Goal: Information Seeking & Learning: Check status

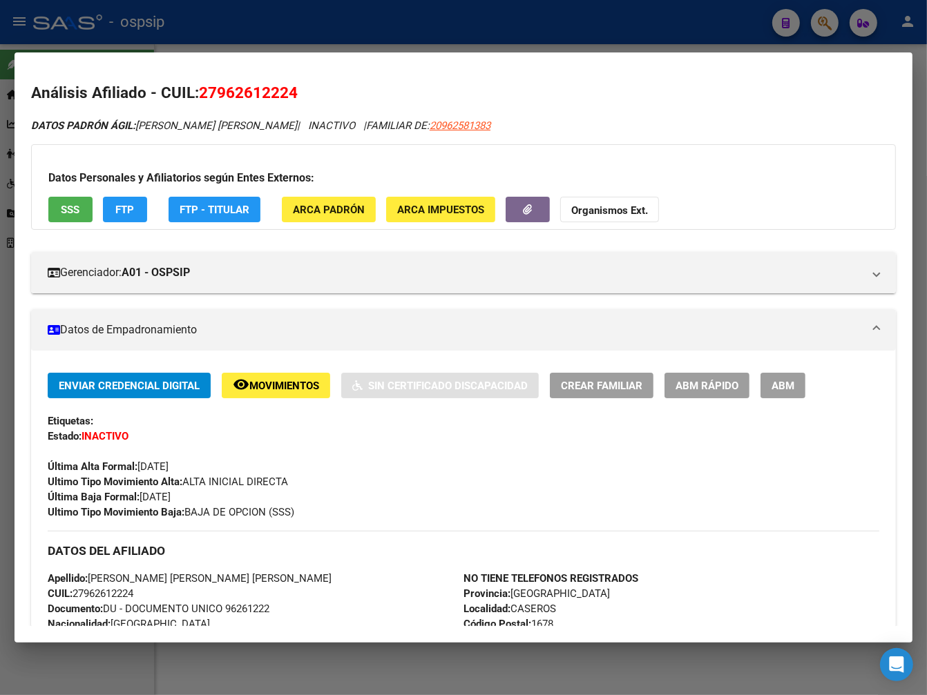
scroll to position [383, 0]
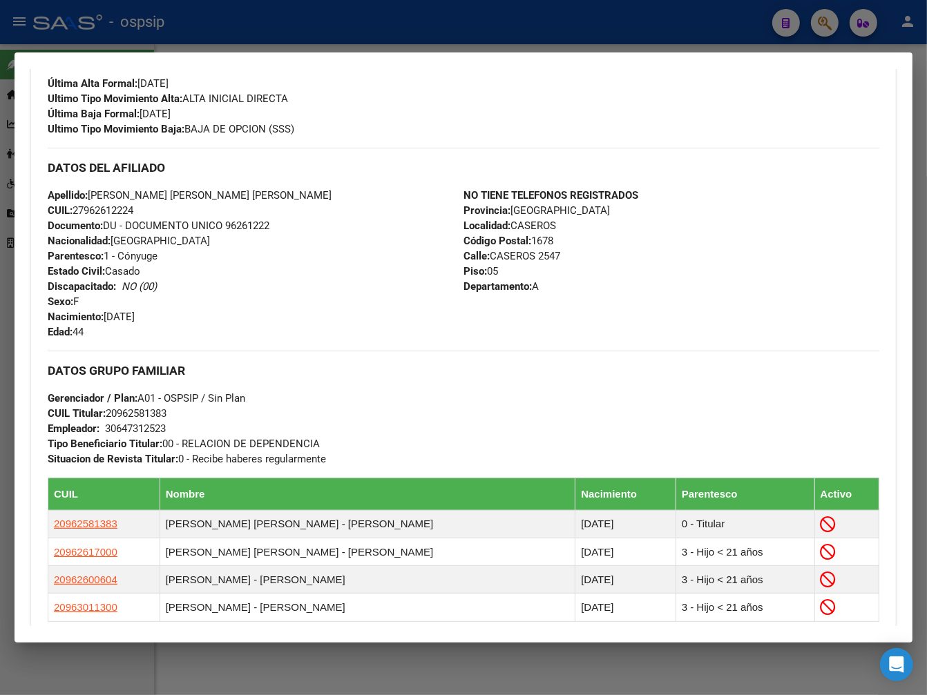
click at [502, 42] on div at bounding box center [463, 347] width 927 height 695
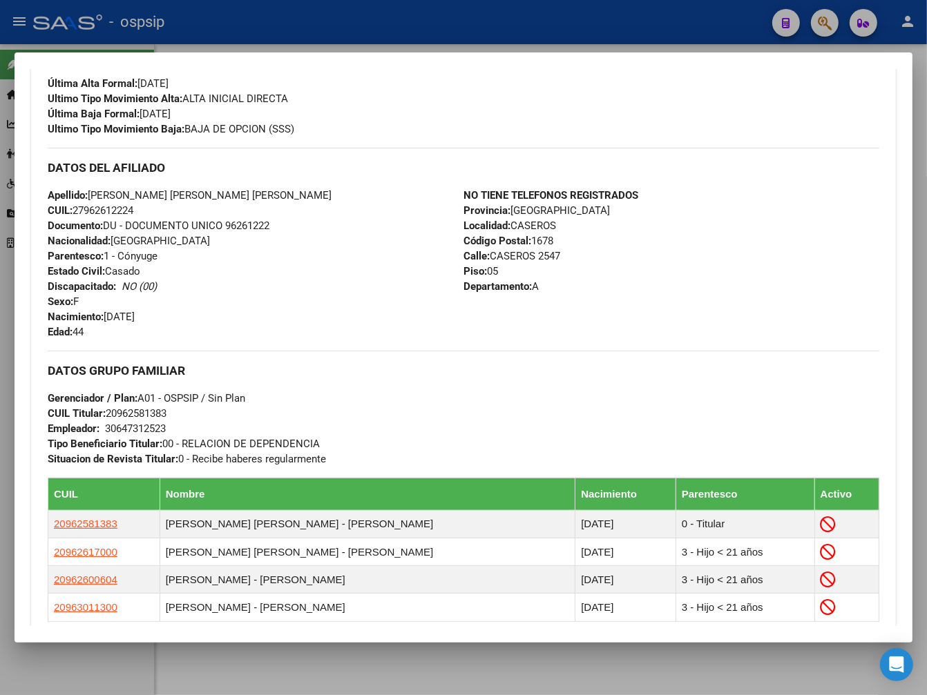
click at [502, 42] on div at bounding box center [463, 347] width 927 height 695
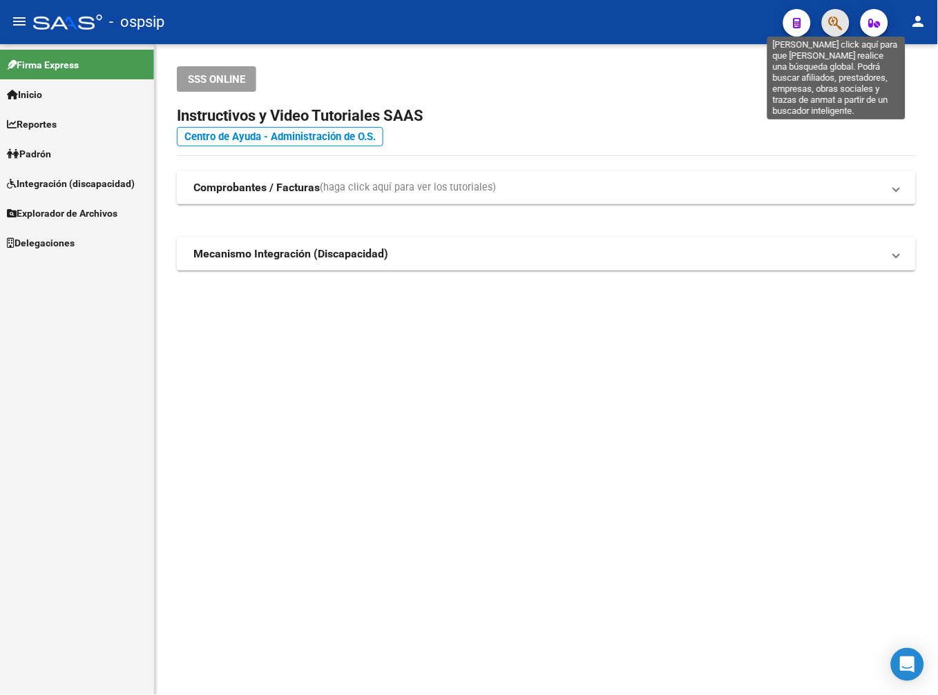
click at [837, 28] on icon "button" at bounding box center [836, 23] width 14 height 16
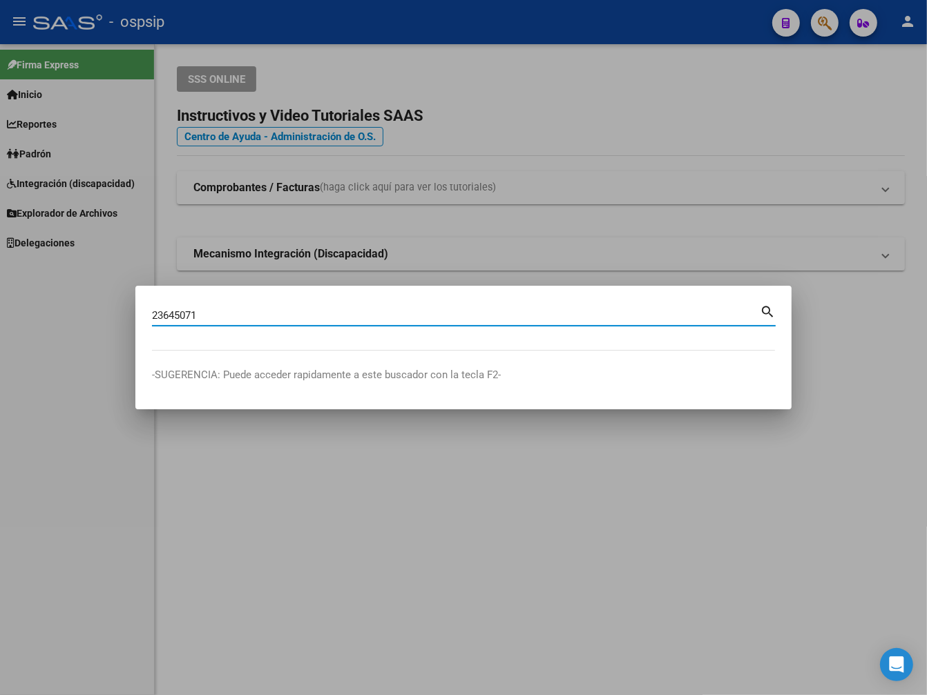
type input "23645071"
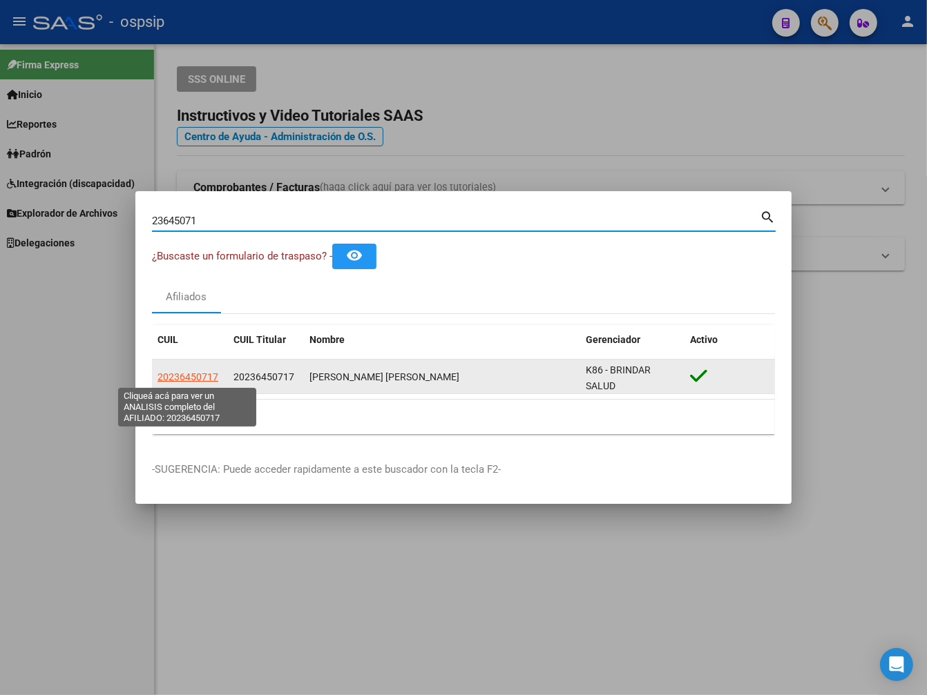
click at [201, 375] on span "20236450717" at bounding box center [187, 376] width 61 height 11
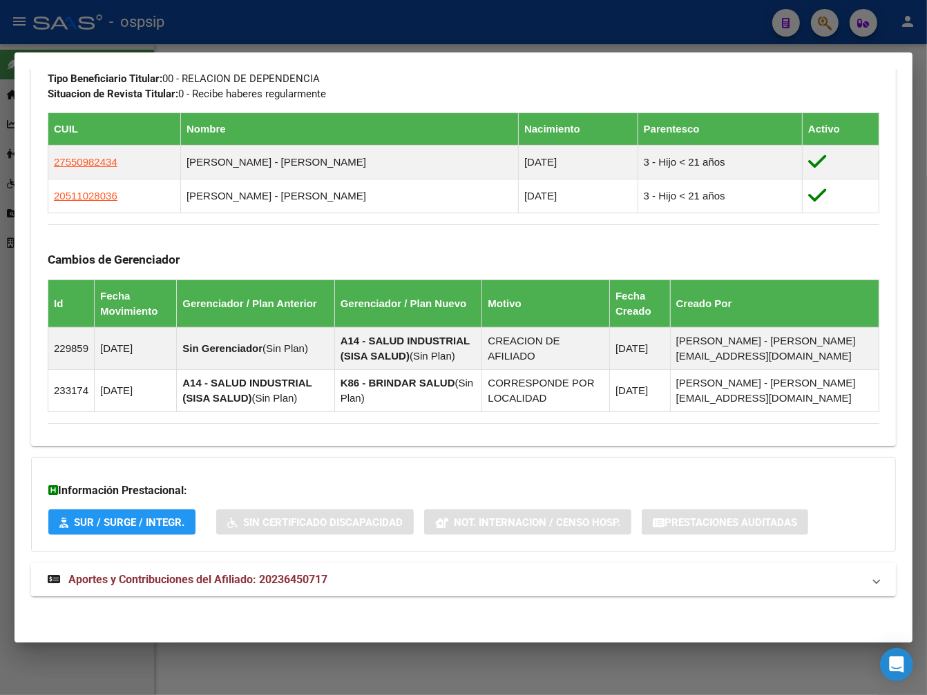
scroll to position [715, 0]
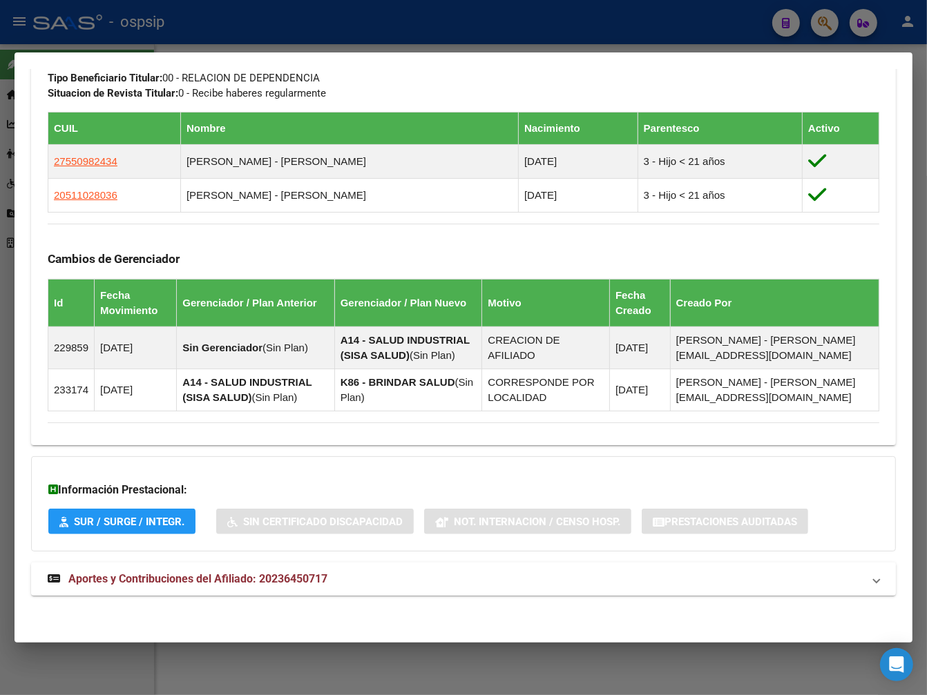
click at [525, 577] on mat-panel-title "Aportes y Contribuciones del Afiliado: 20236450717" at bounding box center [455, 579] width 815 height 17
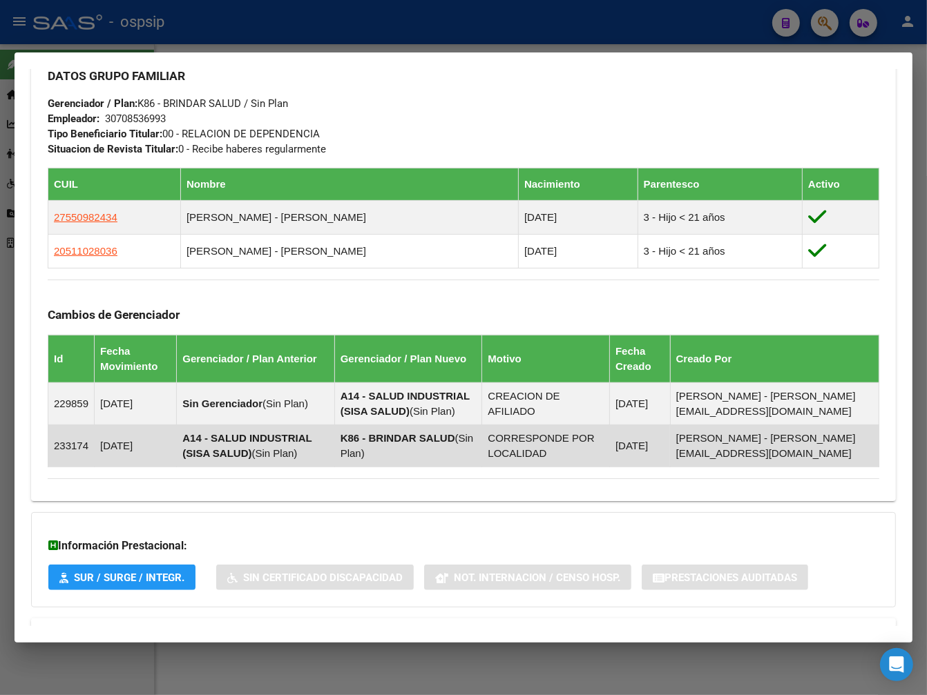
scroll to position [677, 0]
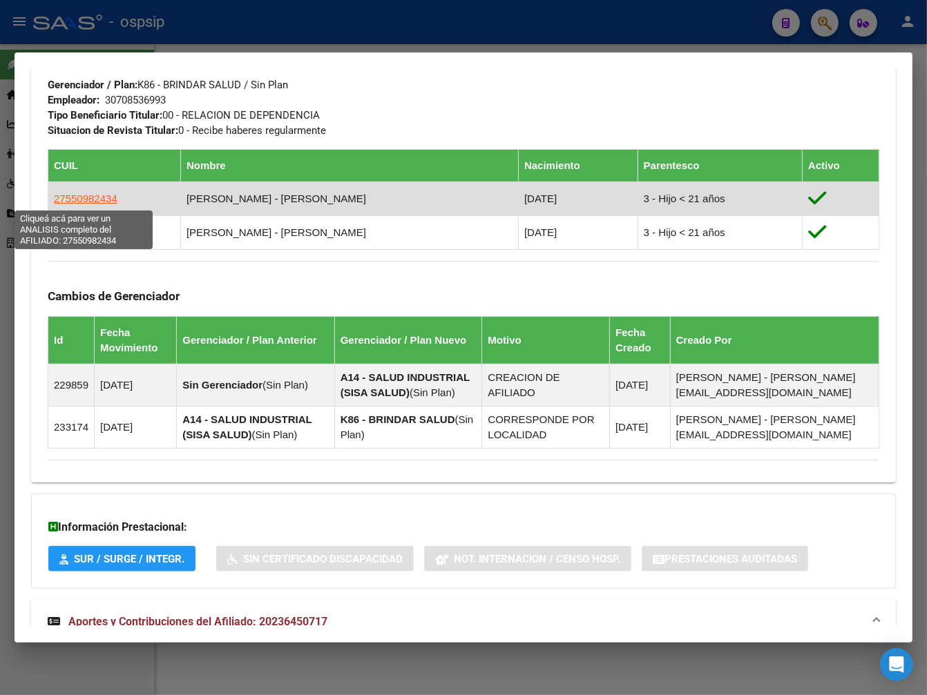
click at [95, 197] on span "27550982434" at bounding box center [86, 199] width 64 height 12
type textarea "27550982434"
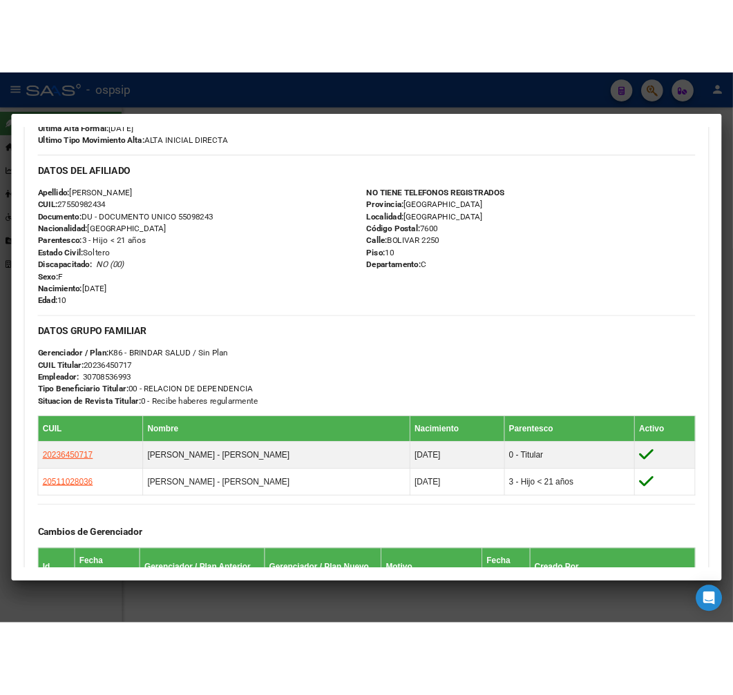
scroll to position [383, 0]
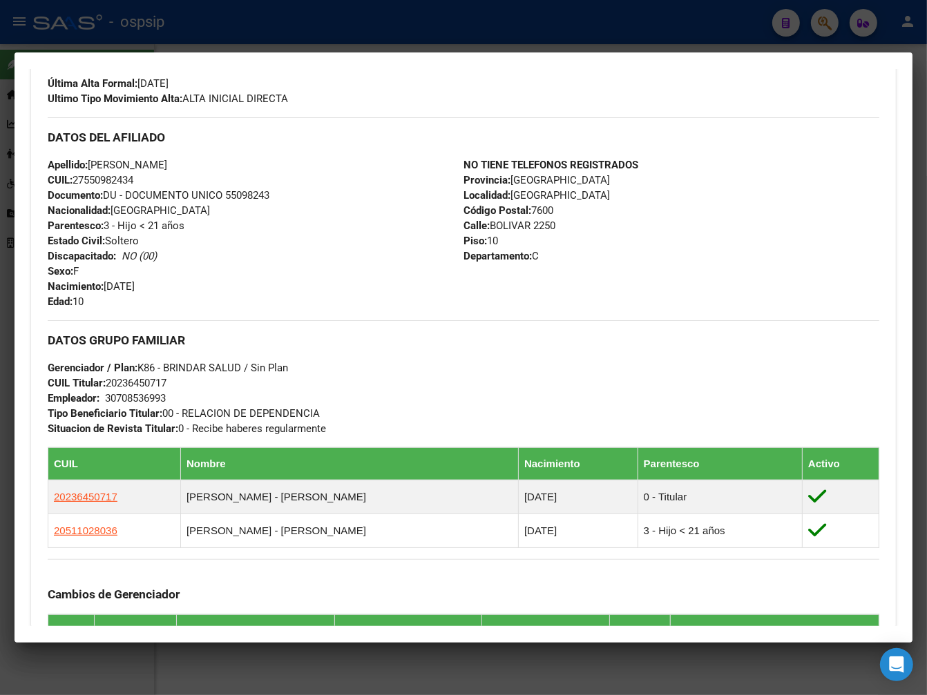
click at [407, 26] on div at bounding box center [463, 347] width 927 height 695
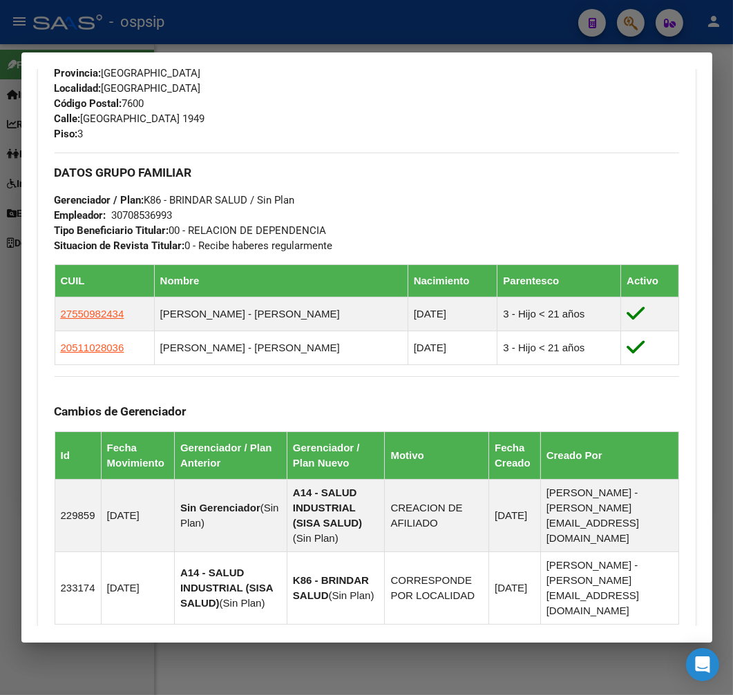
scroll to position [792, 0]
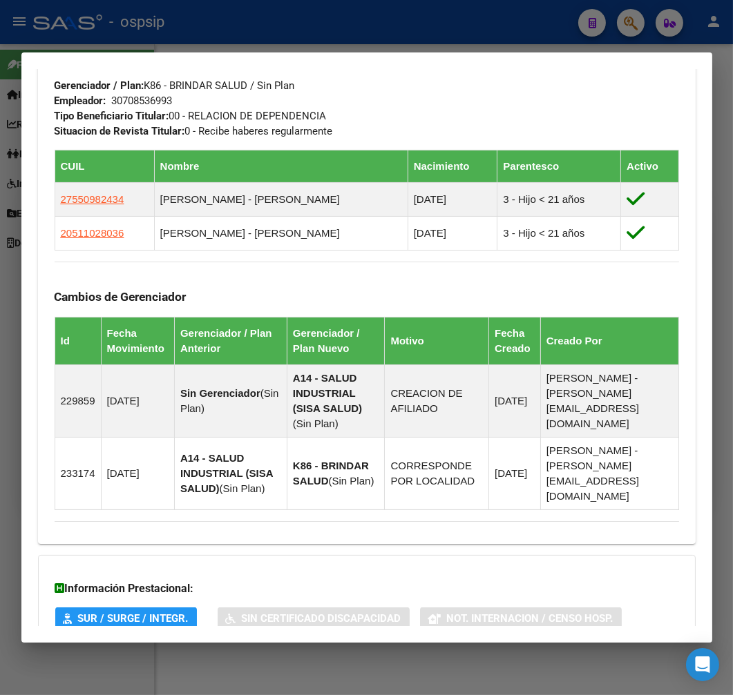
click at [344, 32] on div at bounding box center [366, 347] width 733 height 695
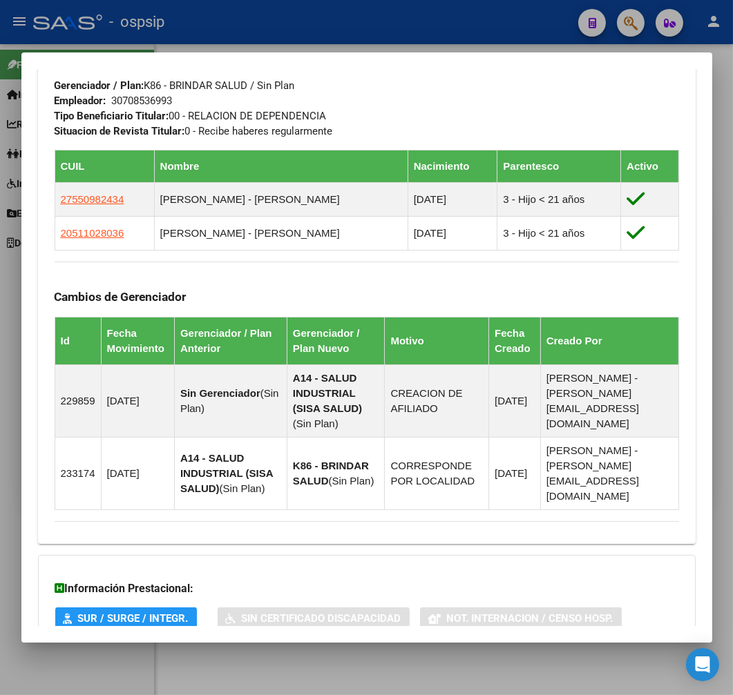
drag, startPoint x: 344, startPoint y: 32, endPoint x: 387, endPoint y: 57, distance: 50.4
click at [345, 35] on div at bounding box center [366, 347] width 733 height 695
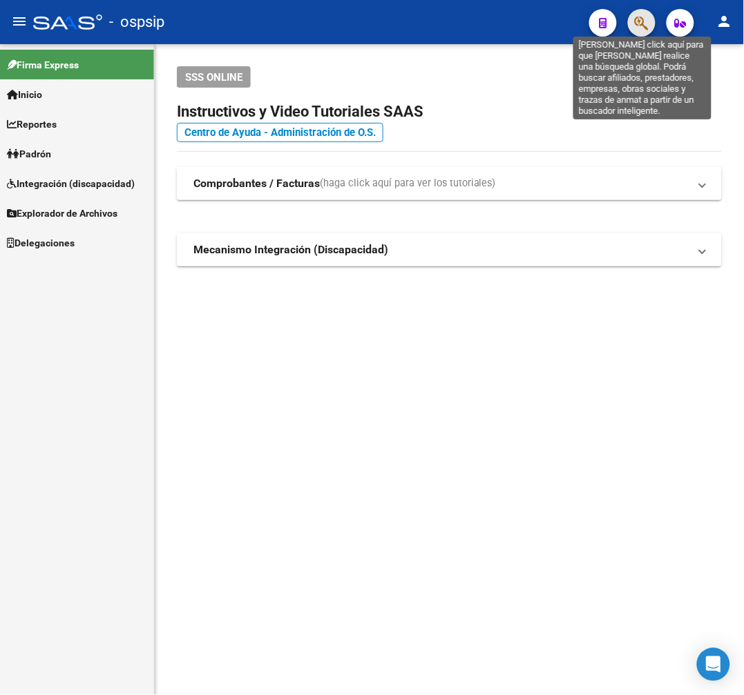
click at [642, 26] on icon "button" at bounding box center [642, 23] width 14 height 16
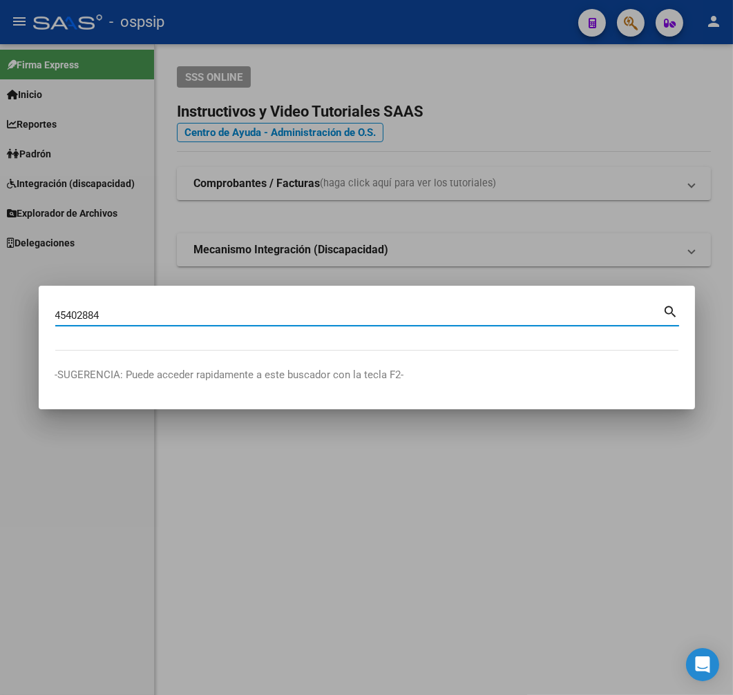
type input "45402884"
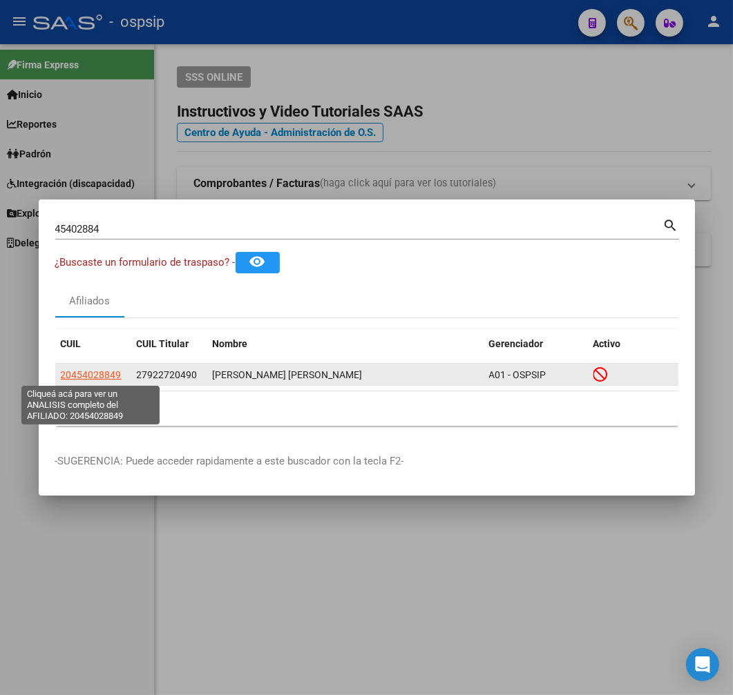
click at [108, 375] on span "20454028849" at bounding box center [91, 374] width 61 height 11
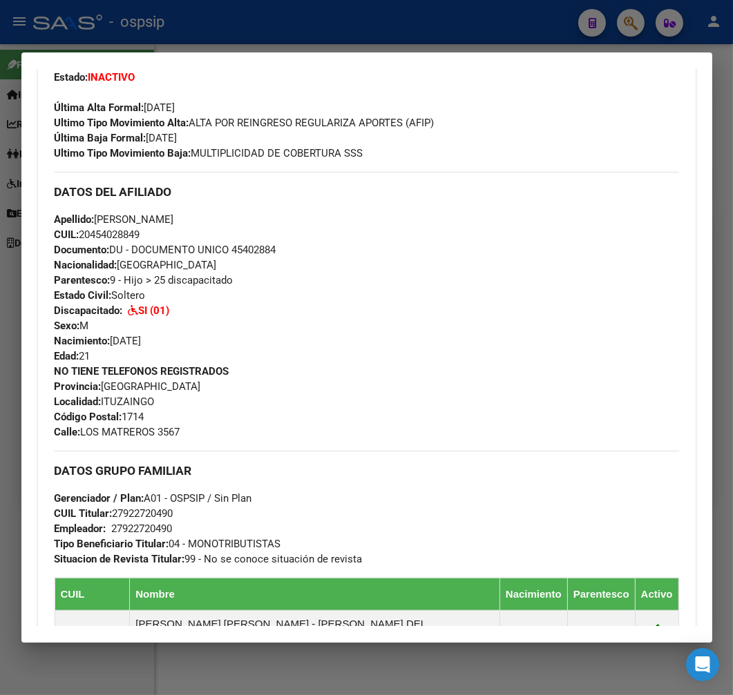
scroll to position [307, 0]
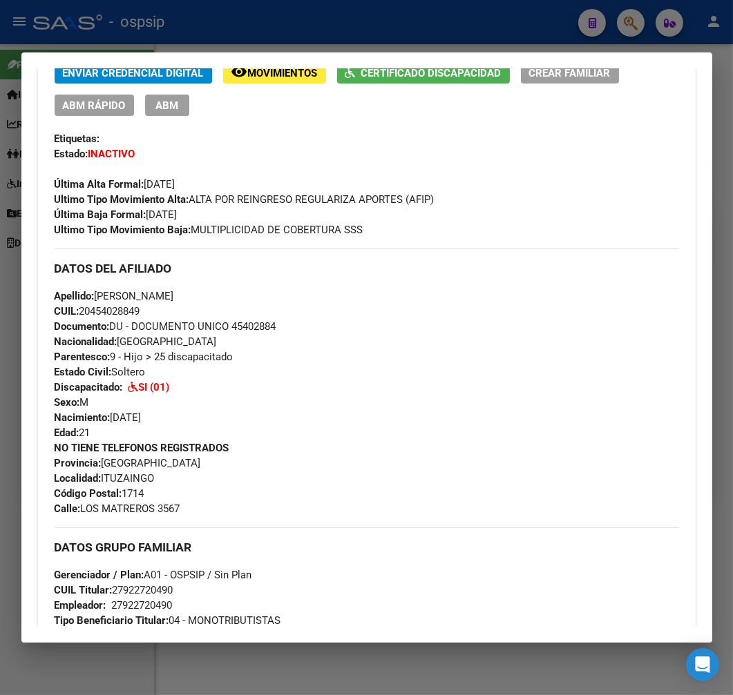
drag, startPoint x: 497, startPoint y: 354, endPoint x: 505, endPoint y: 362, distance: 11.2
click at [501, 356] on div "Apellido: [PERSON_NAME]: 20454028849 Documento: DU - DOCUMENTO UNICO 45402884 N…" at bounding box center [367, 365] width 624 height 152
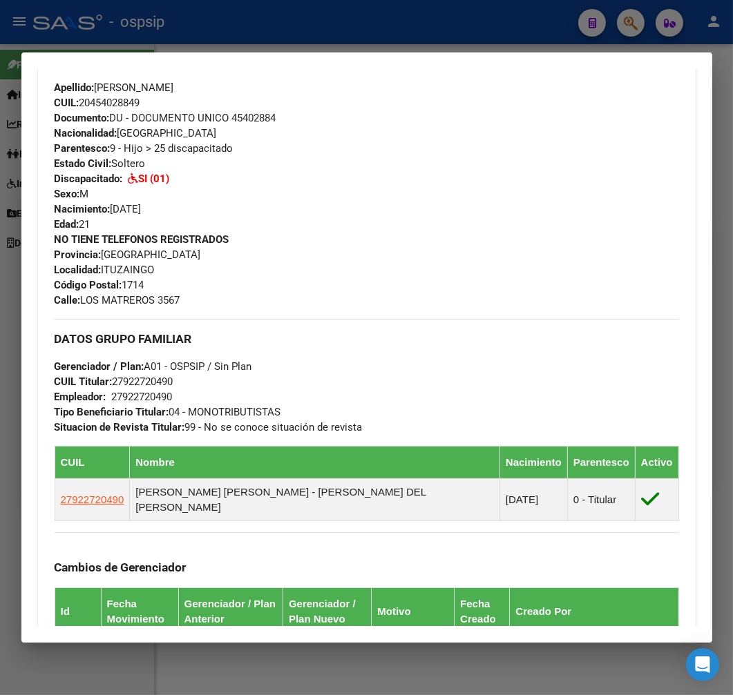
scroll to position [536, 0]
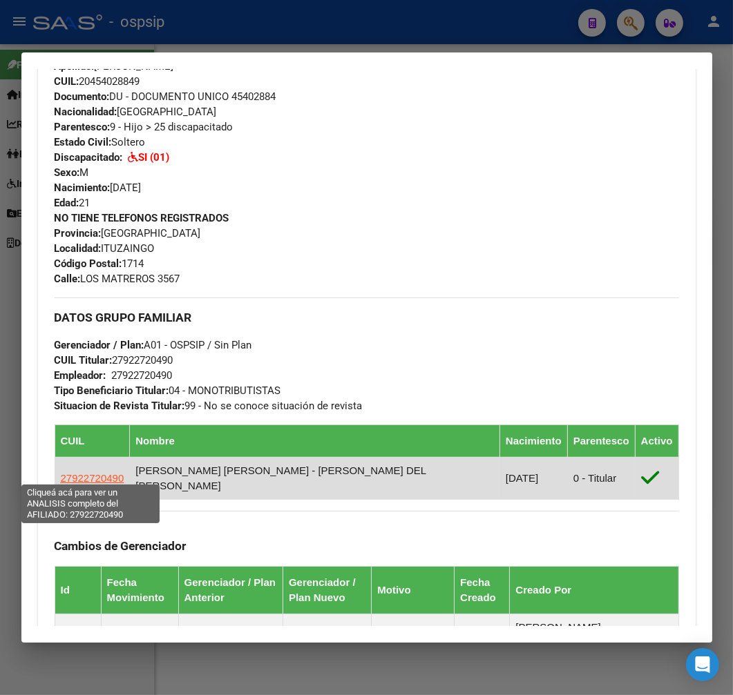
click at [111, 478] on span "27922720490" at bounding box center [93, 478] width 64 height 12
type textarea "27922720490"
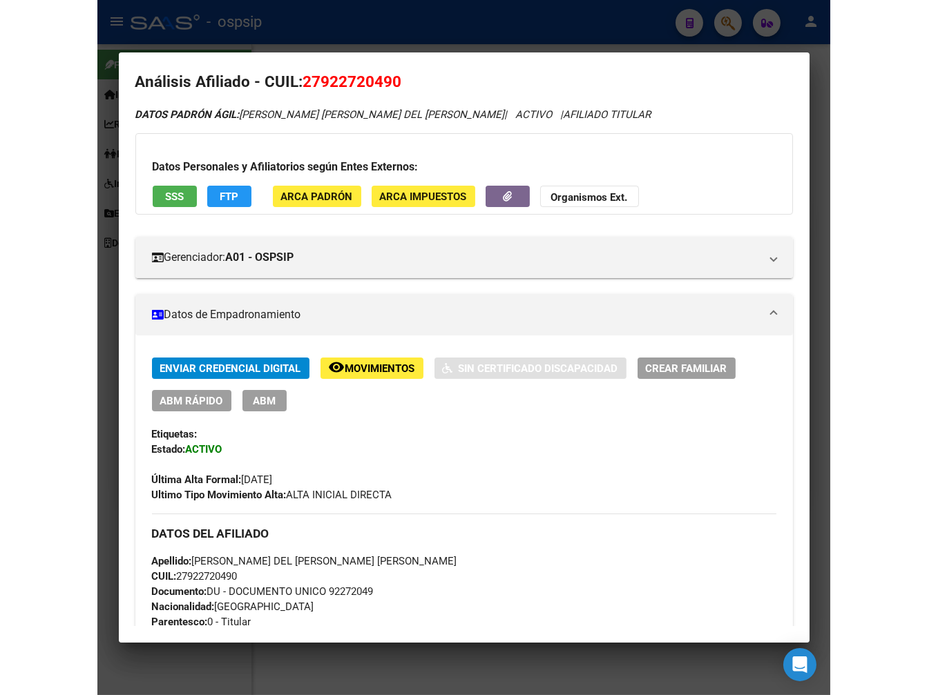
scroll to position [0, 0]
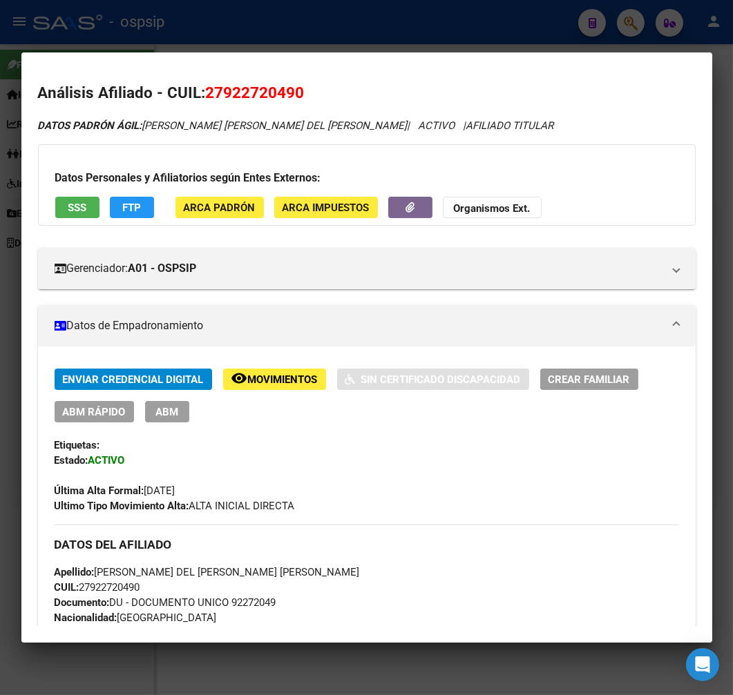
click at [481, 38] on div at bounding box center [366, 347] width 733 height 695
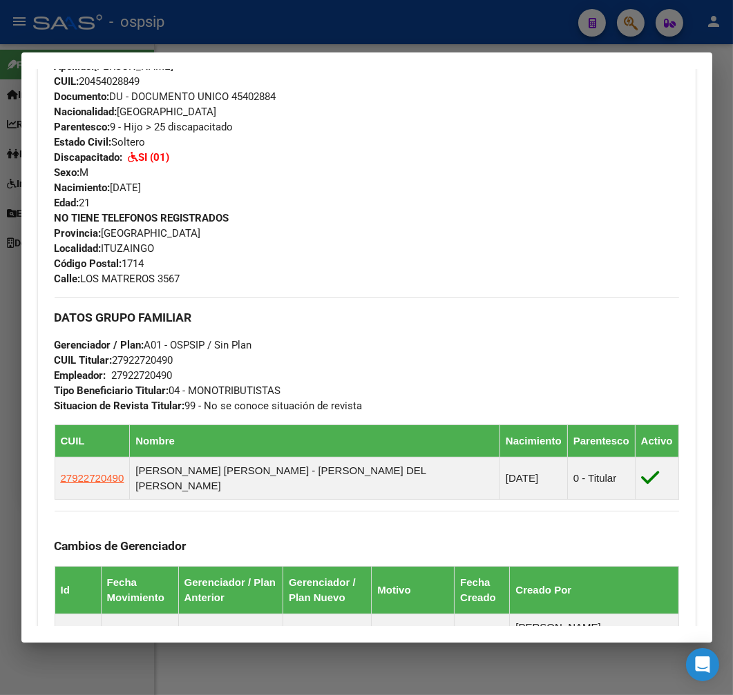
click at [481, 38] on div at bounding box center [366, 347] width 733 height 695
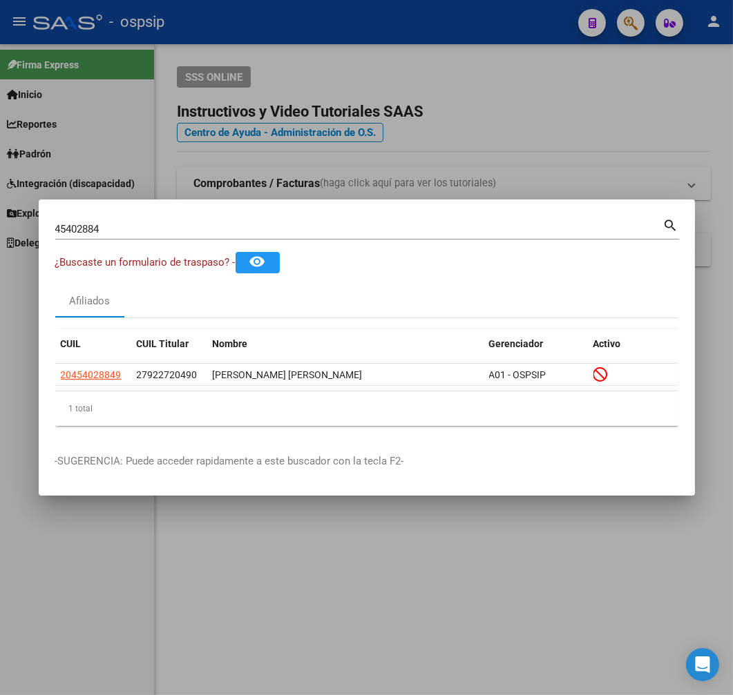
click at [481, 38] on div at bounding box center [366, 347] width 733 height 695
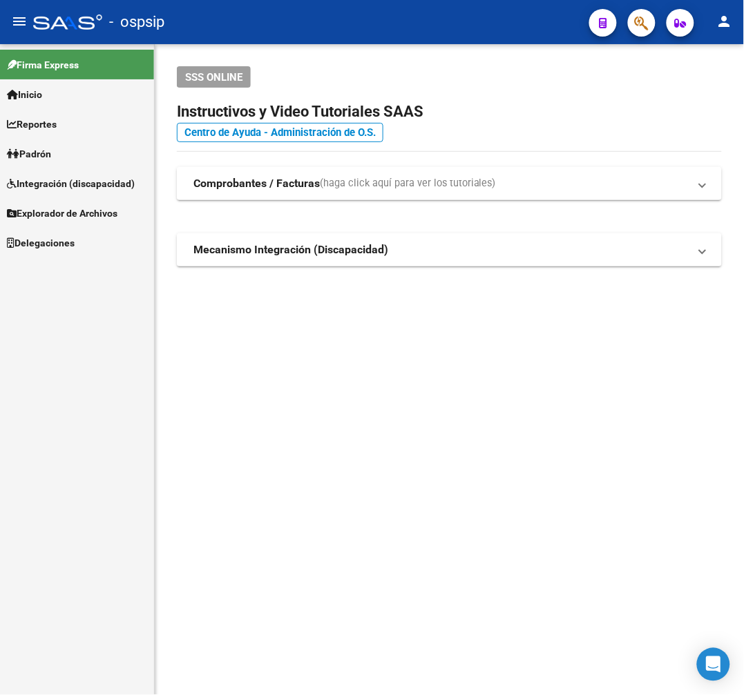
click at [10, 331] on div "Firma Express Inicio Calendario SSS Instructivos Contacto OS Reportes [PERSON_N…" at bounding box center [77, 369] width 154 height 651
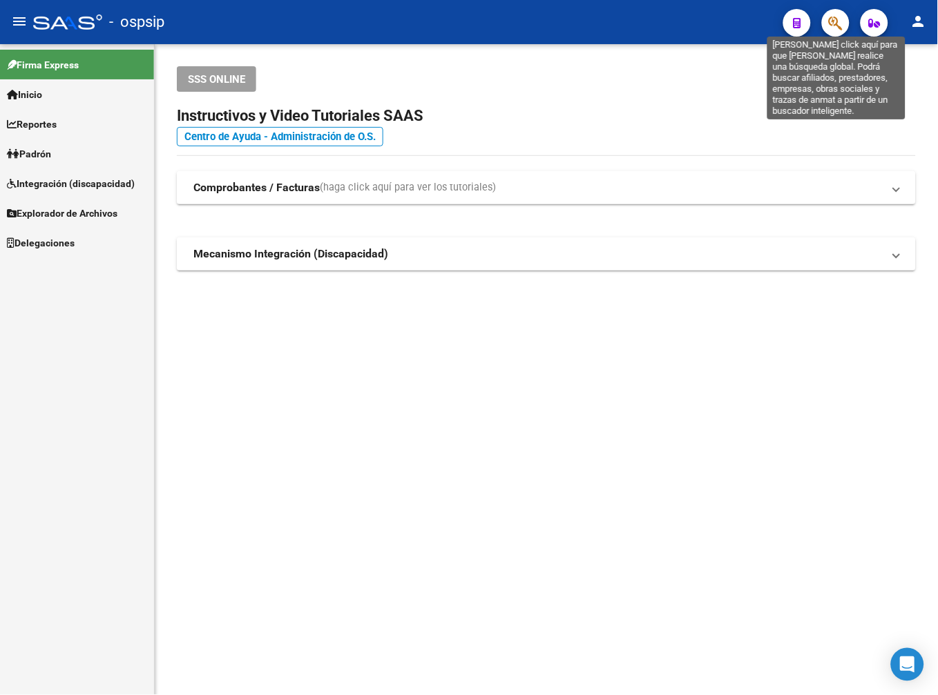
click at [838, 23] on icon "button" at bounding box center [836, 23] width 14 height 16
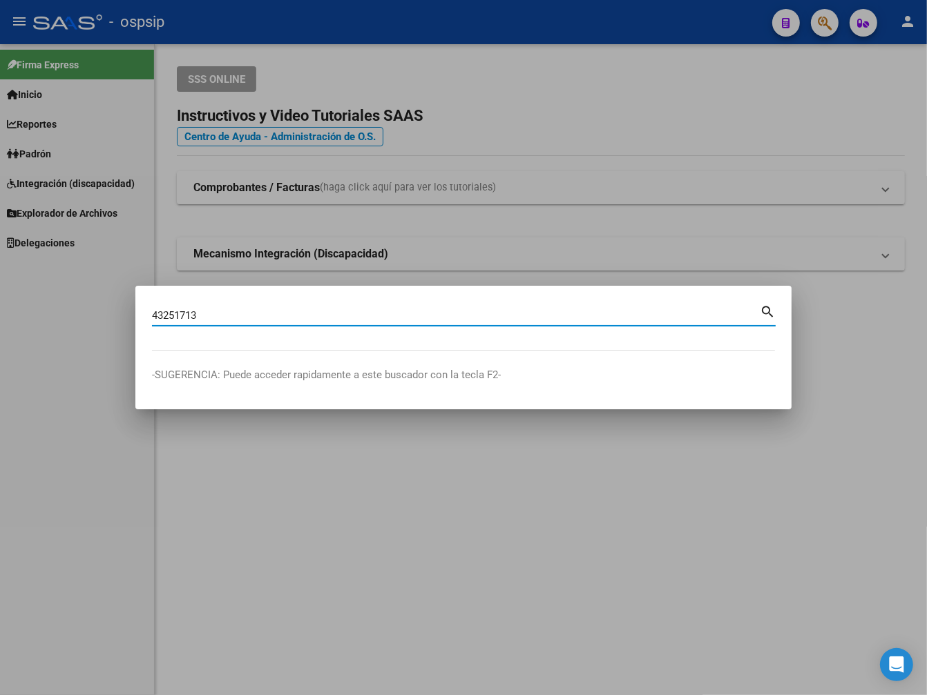
type input "43251713"
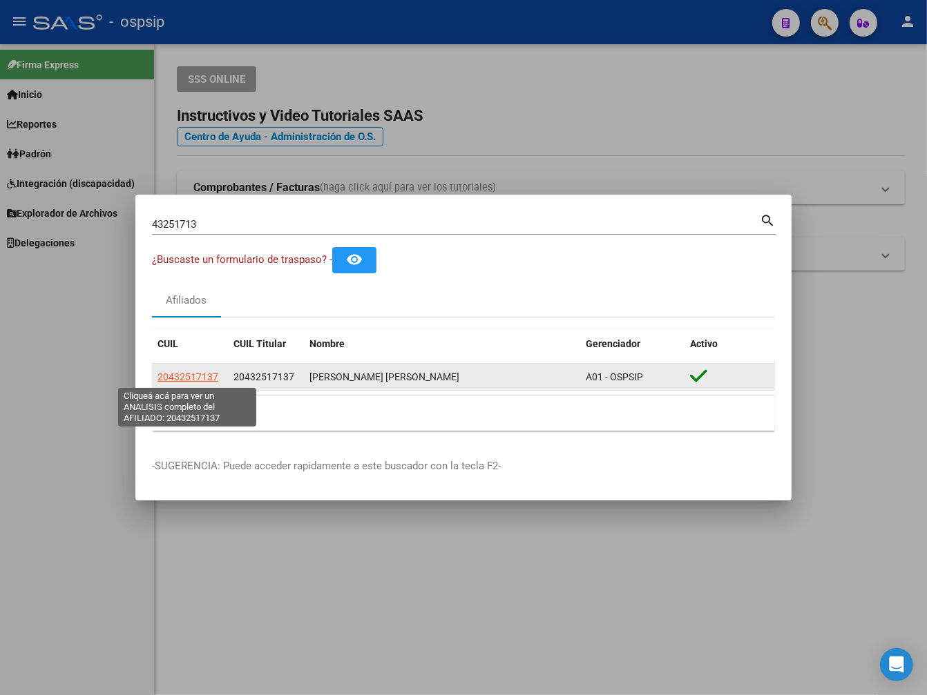
click at [170, 377] on span "20432517137" at bounding box center [187, 376] width 61 height 11
type textarea "20432517137"
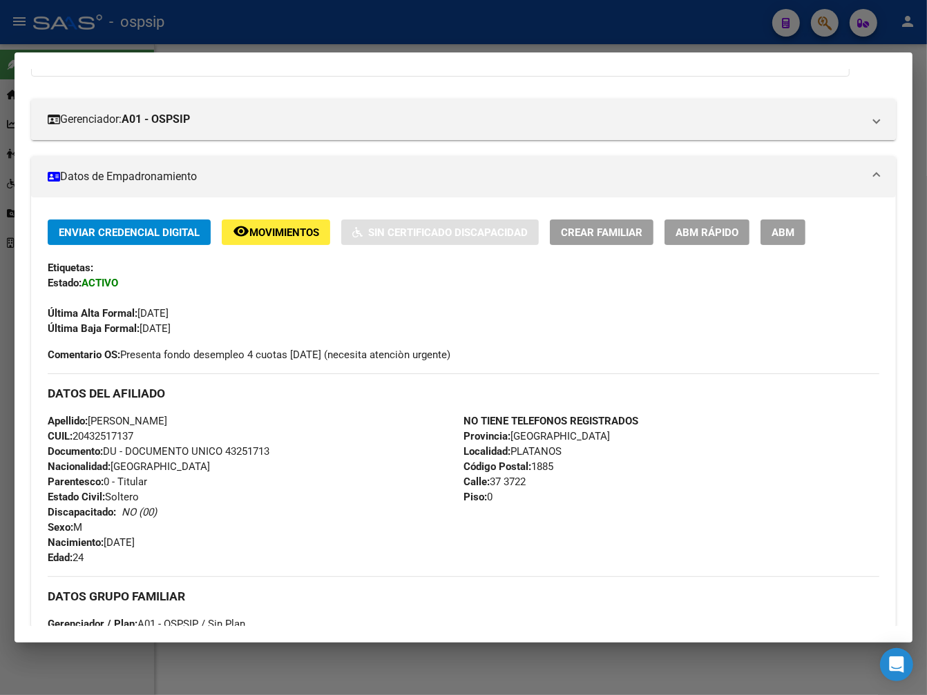
scroll to position [578, 0]
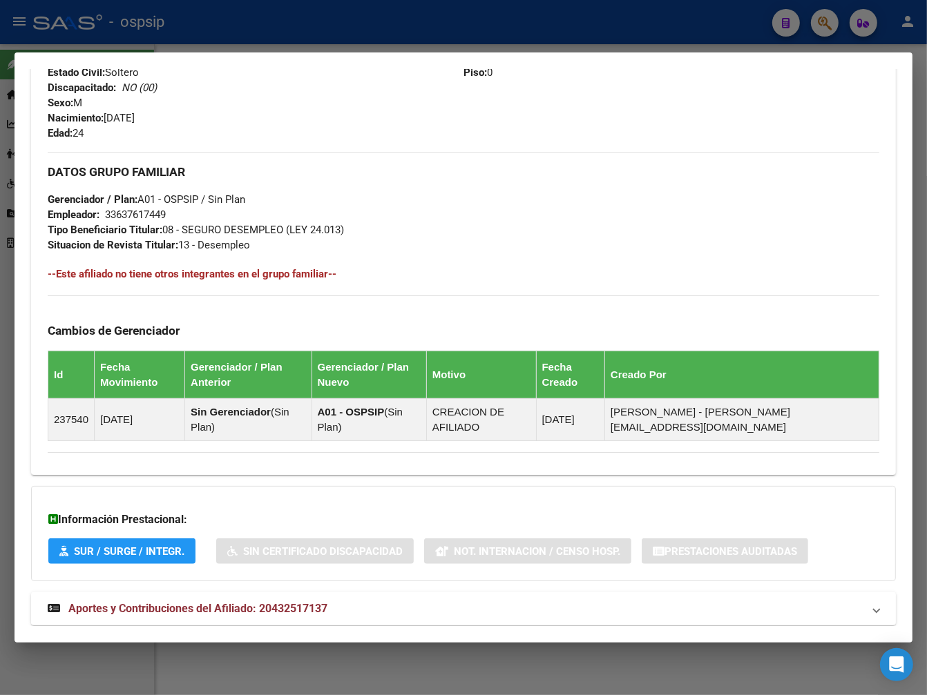
click at [603, 592] on mat-expansion-panel-header "Aportes y Contribuciones del Afiliado: 20432517137" at bounding box center [463, 608] width 864 height 33
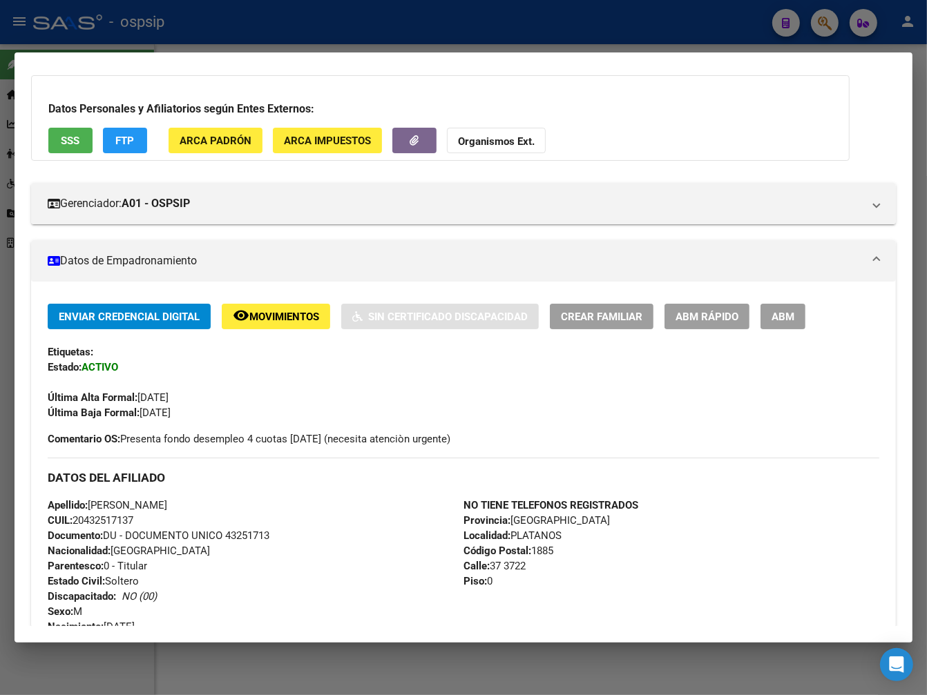
scroll to position [0, 0]
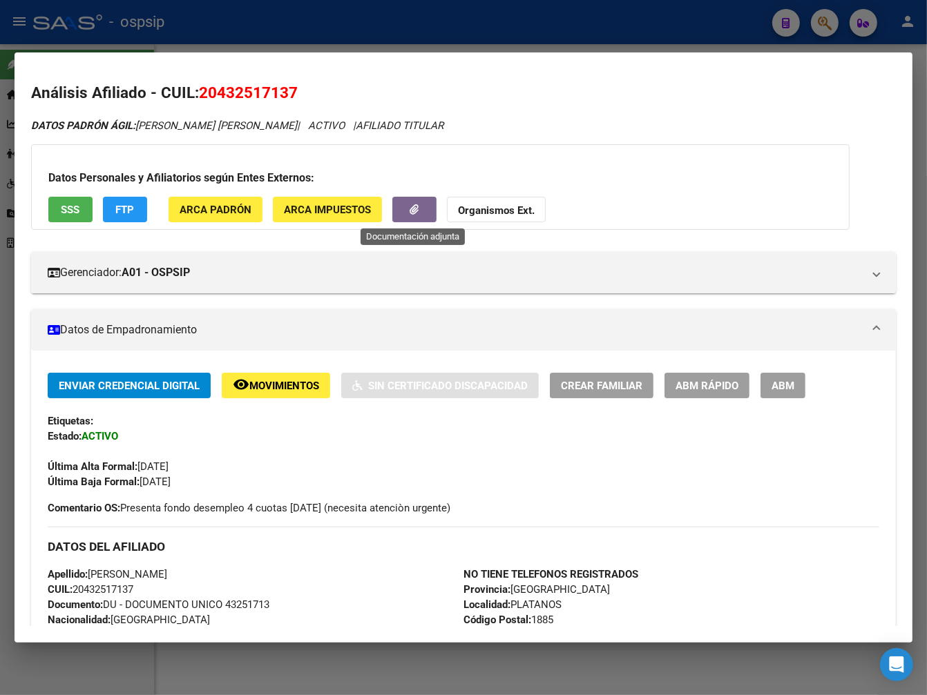
click at [420, 203] on button "button" at bounding box center [414, 210] width 44 height 26
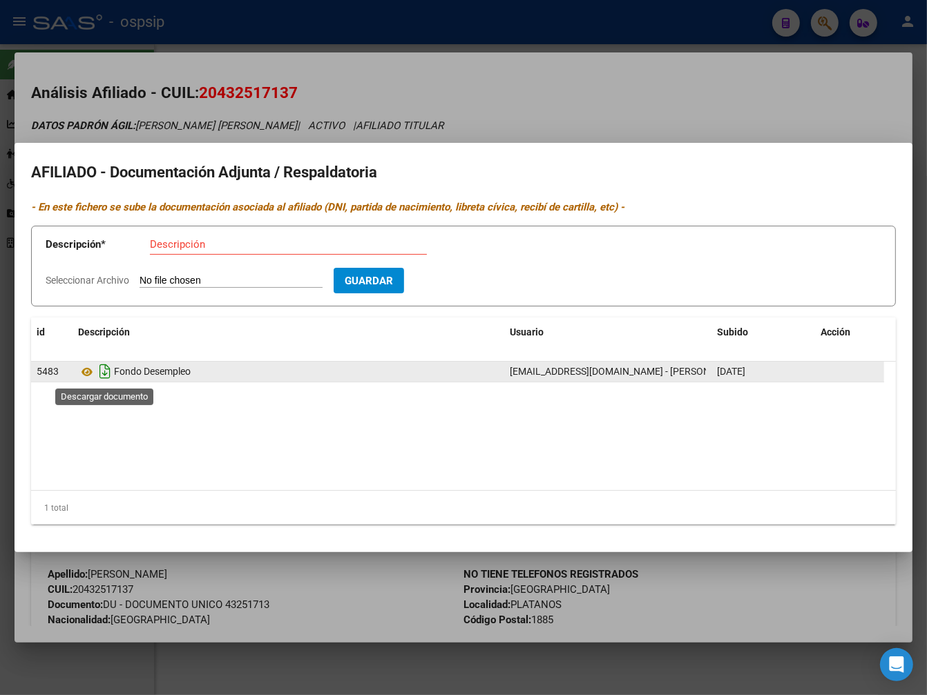
click at [100, 374] on icon "Descargar documento" at bounding box center [105, 371] width 18 height 22
click at [813, 616] on div at bounding box center [463, 347] width 927 height 695
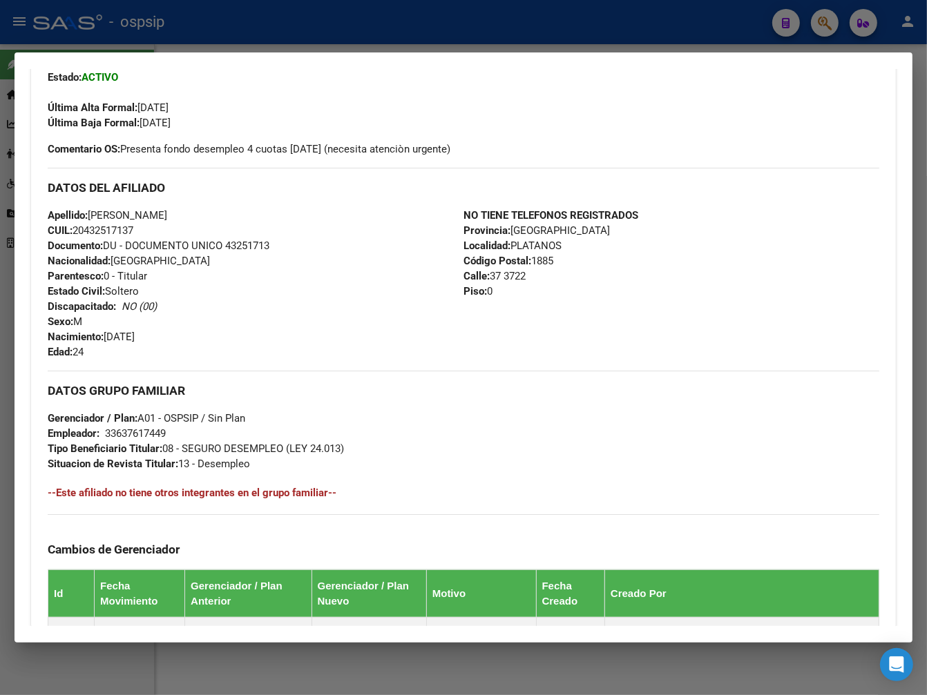
scroll to position [460, 0]
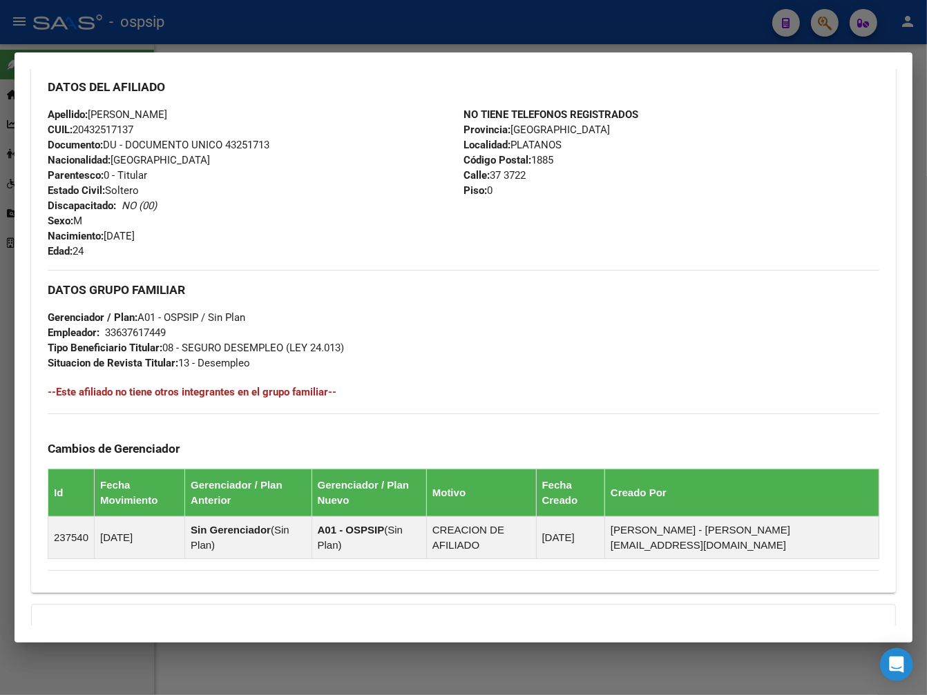
click at [367, 32] on div at bounding box center [463, 347] width 927 height 695
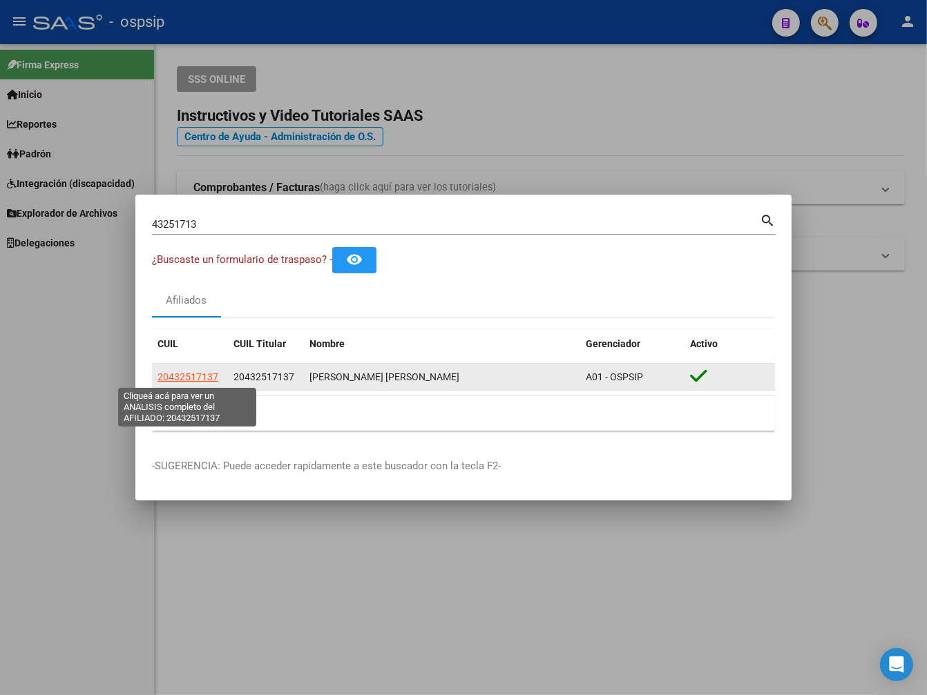
click at [203, 380] on span "20432517137" at bounding box center [187, 376] width 61 height 11
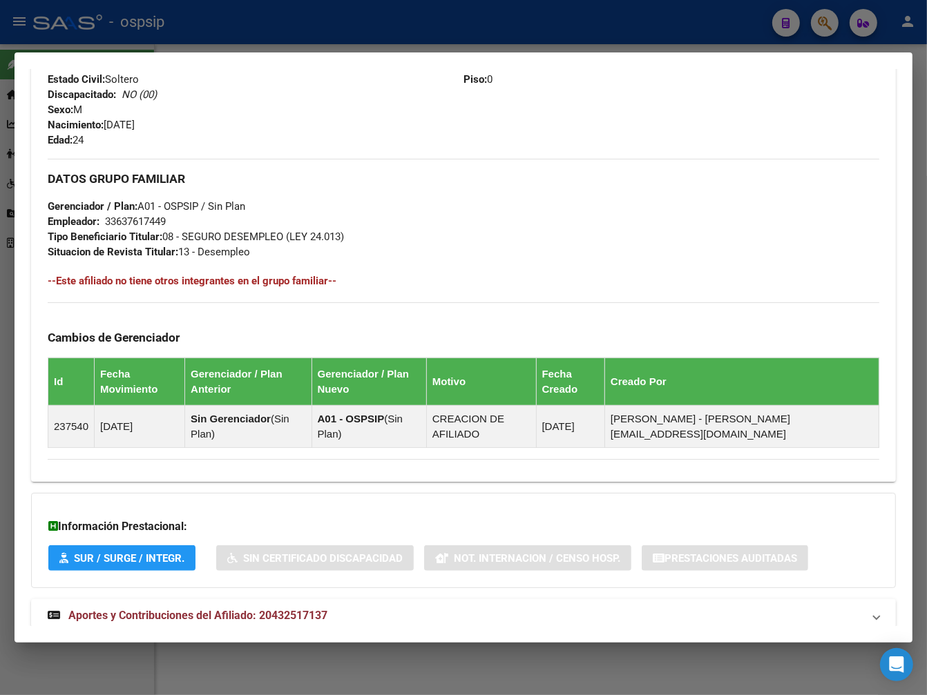
scroll to position [578, 0]
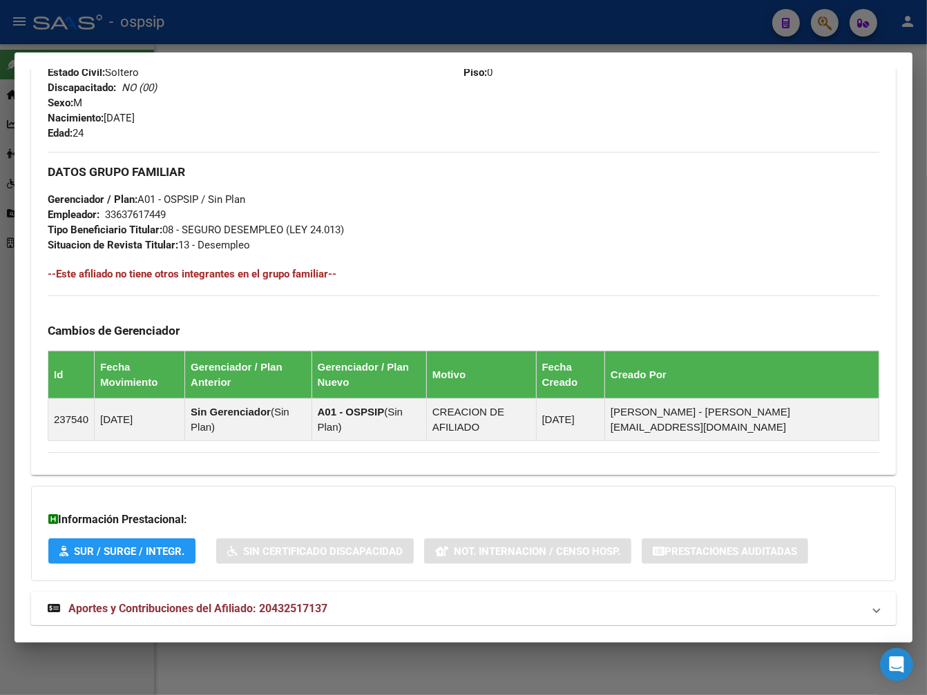
click at [499, 601] on mat-panel-title "Aportes y Contribuciones del Afiliado: 20432517137" at bounding box center [455, 609] width 815 height 17
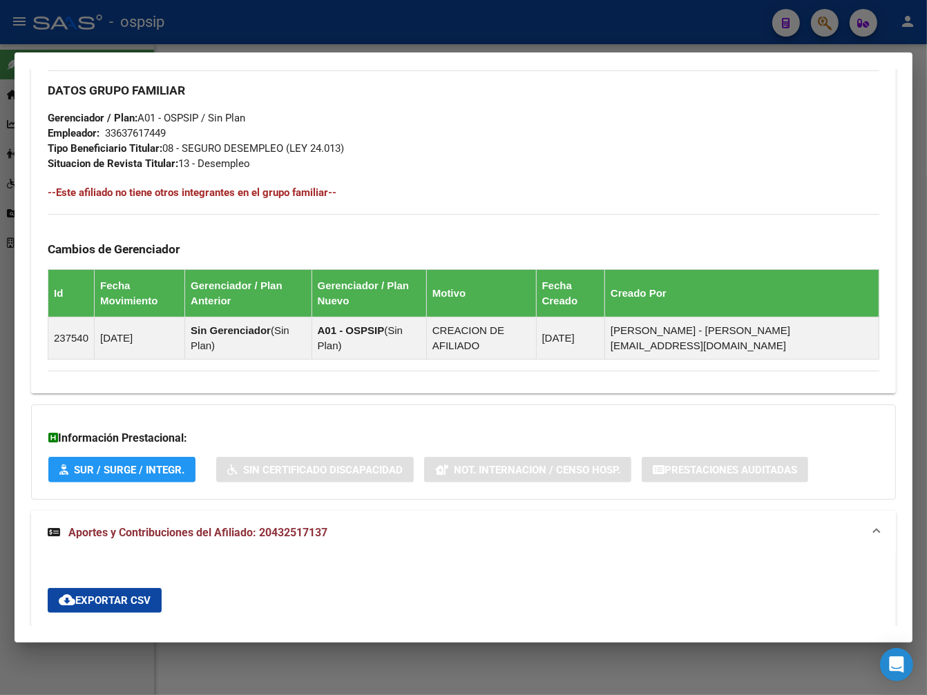
scroll to position [924, 0]
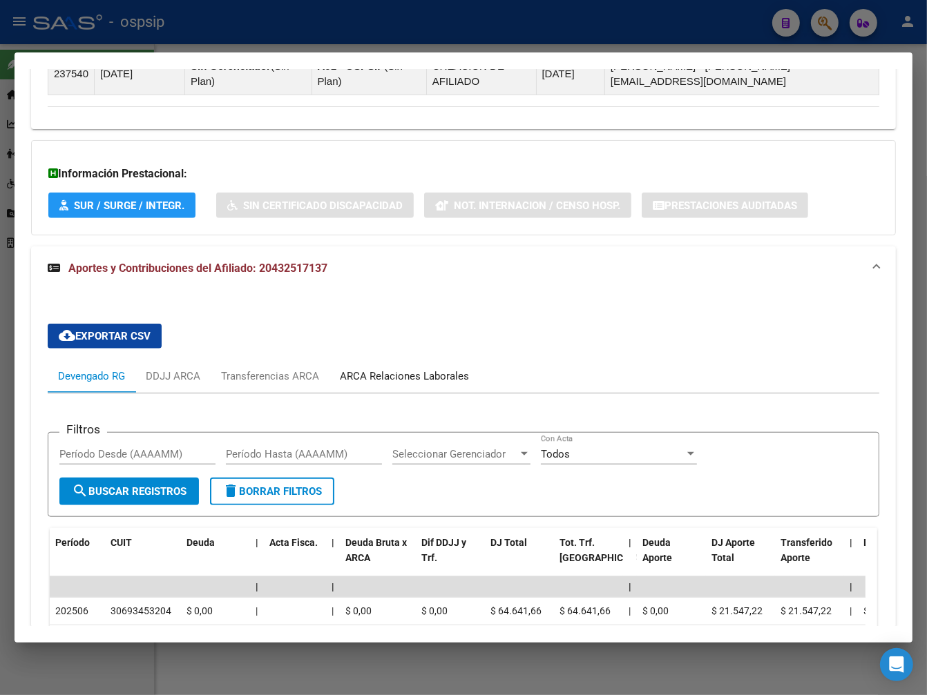
click at [412, 369] on div "ARCA Relaciones Laborales" at bounding box center [404, 376] width 129 height 15
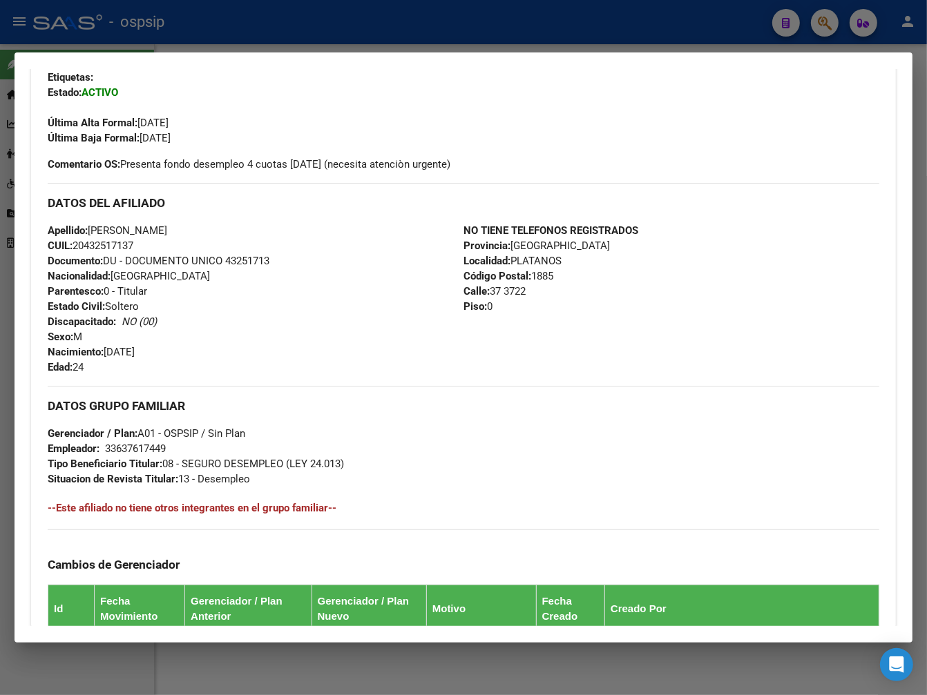
scroll to position [364, 0]
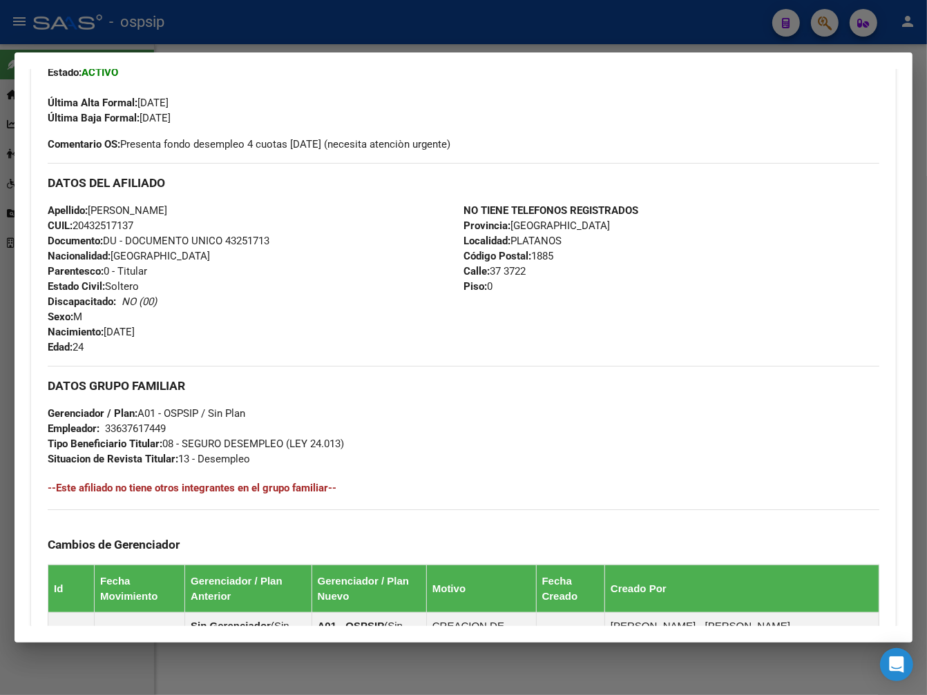
click at [654, 380] on h3 "DATOS GRUPO FAMILIAR" at bounding box center [463, 385] width 831 height 15
click at [467, 381] on h3 "DATOS GRUPO FAMILIAR" at bounding box center [463, 385] width 831 height 15
